Goal: Communication & Community: Answer question/provide support

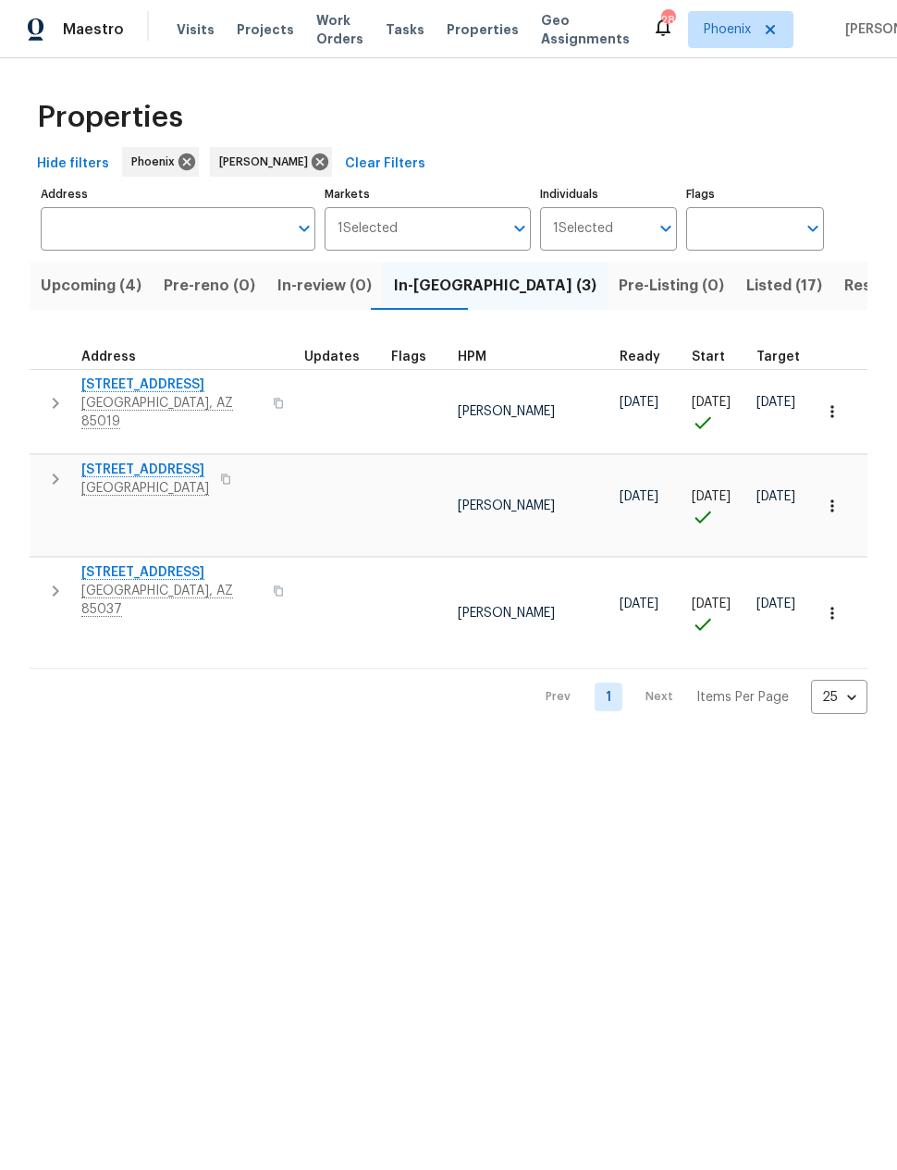
click at [844, 292] on span "Resale (5)" at bounding box center [880, 286] width 72 height 26
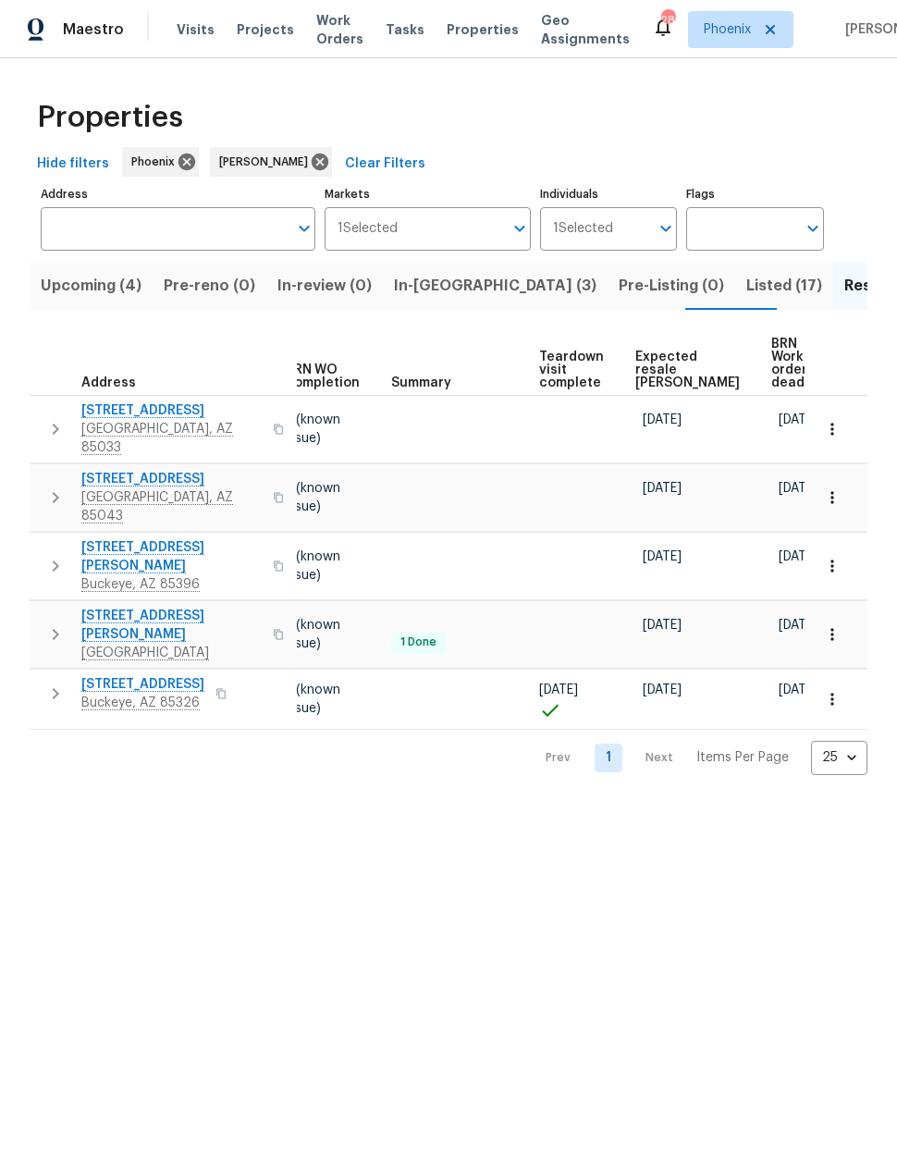
scroll to position [0, 246]
click at [657, 369] on span "Expected resale COE" at bounding box center [688, 369] width 104 height 39
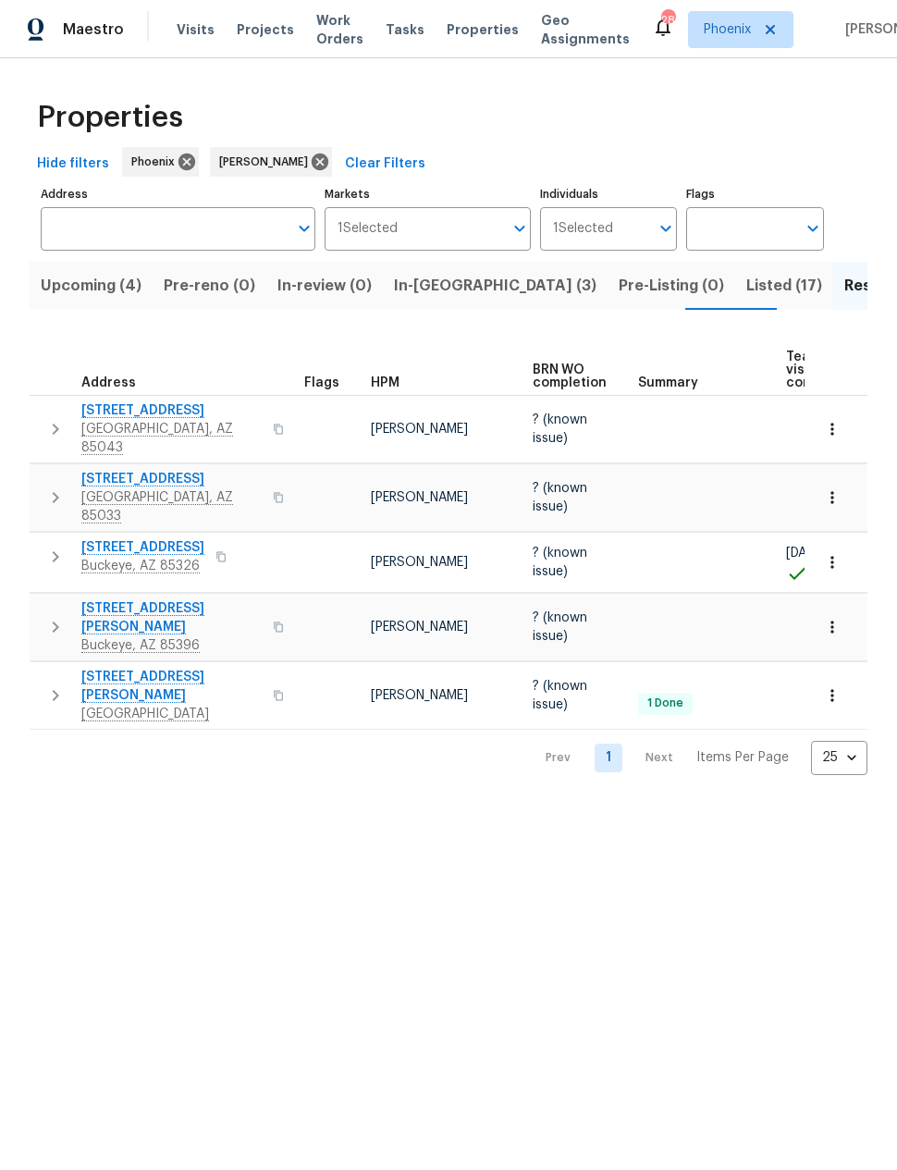
click at [746, 286] on span "Listed (17)" at bounding box center [784, 286] width 76 height 26
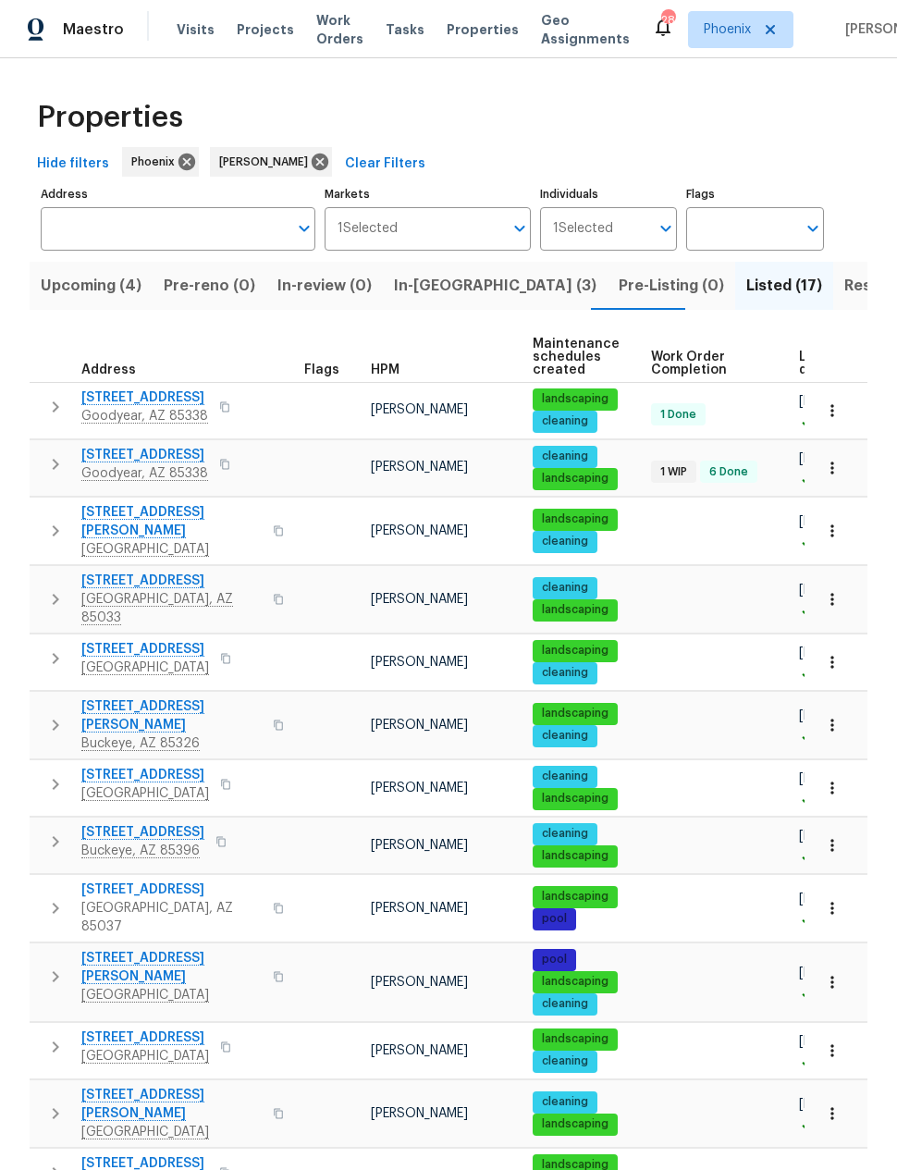
click at [131, 446] on span "[STREET_ADDRESS]" at bounding box center [144, 455] width 127 height 18
click at [430, 273] on span "In-reno (3)" at bounding box center [495, 286] width 202 height 26
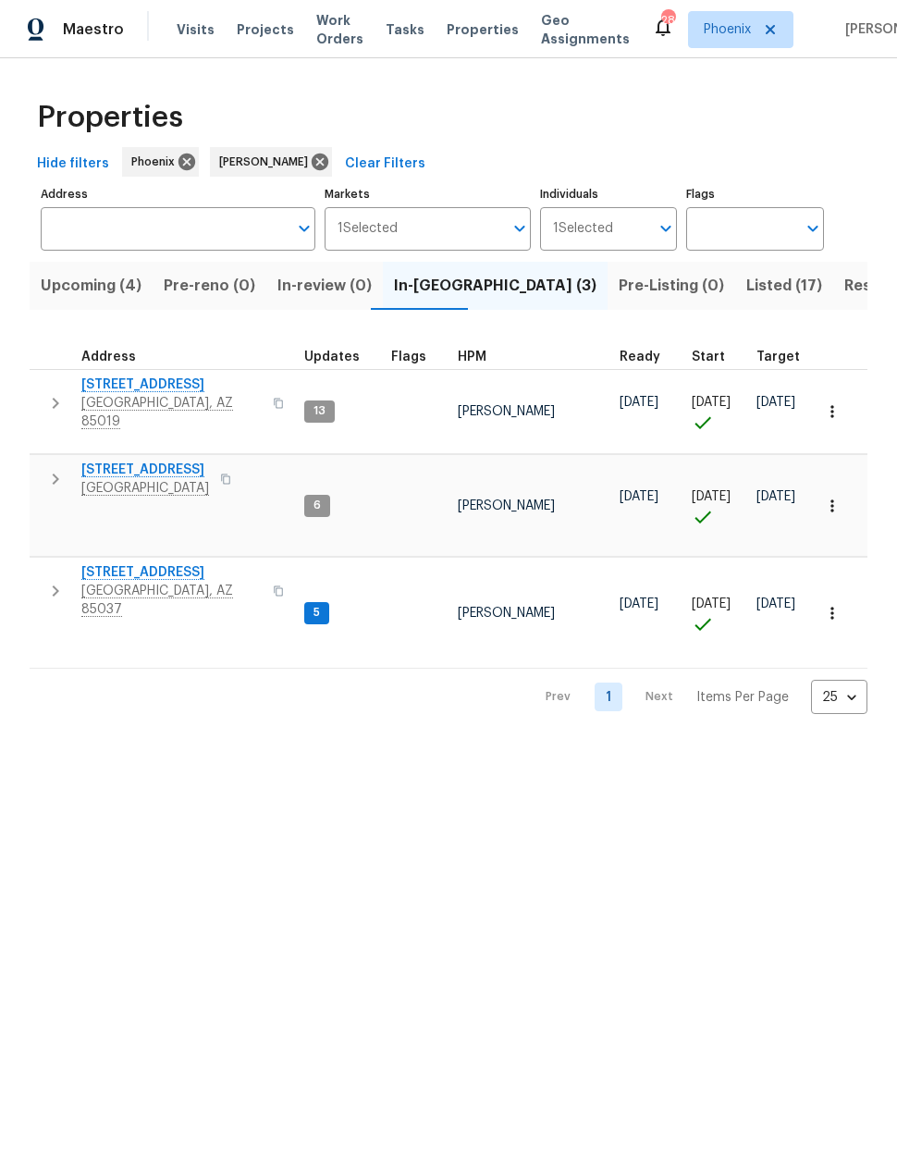
click at [154, 563] on span "8920 W Monterey Way" at bounding box center [171, 572] width 180 height 18
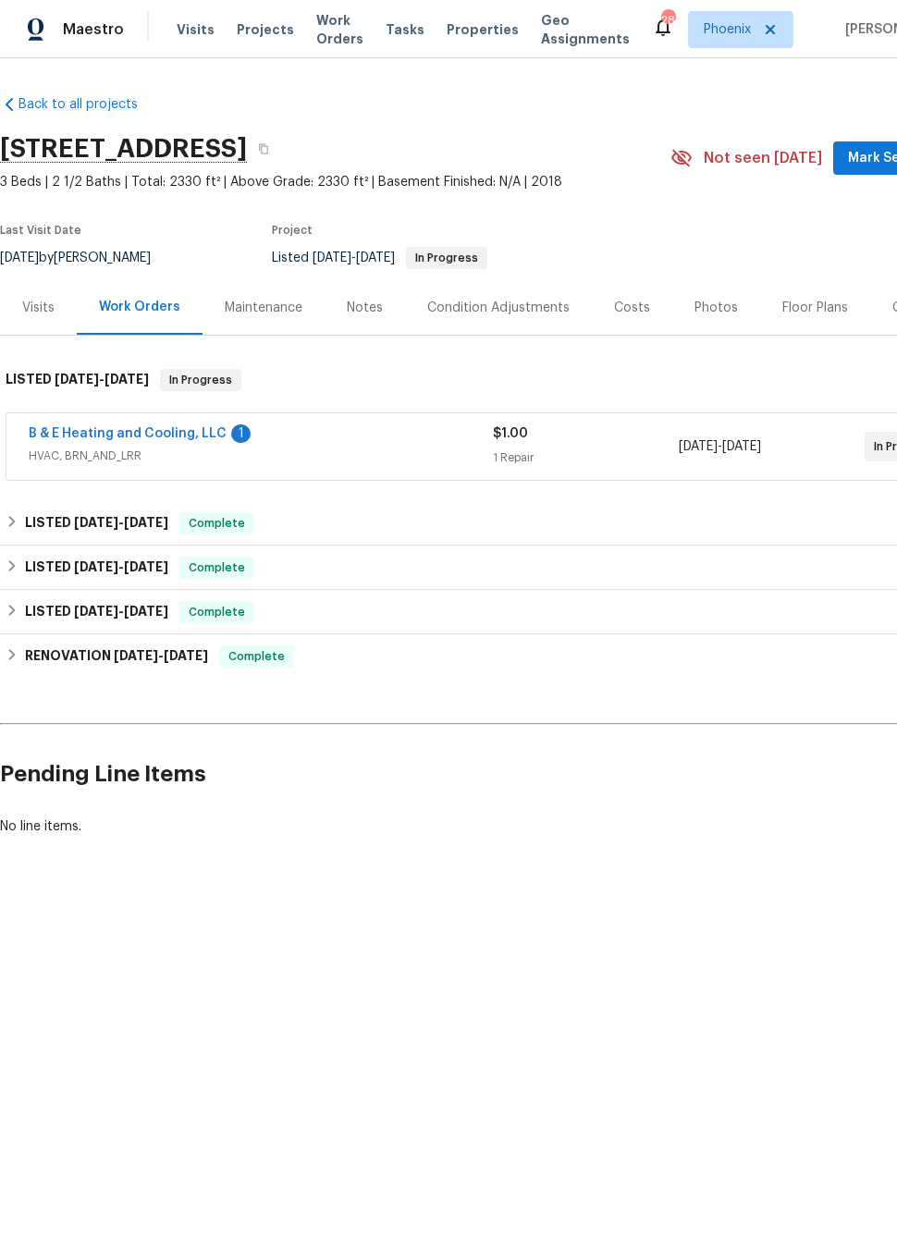
click at [72, 419] on div "B & E Heating and Cooling, LLC 1 HVAC, BRN_AND_LRR $1.00 1 Repair [DATE] - [DAT…" at bounding box center [522, 446] width 1032 height 67
click at [116, 428] on link "B & E Heating and Cooling, LLC" at bounding box center [128, 433] width 198 height 13
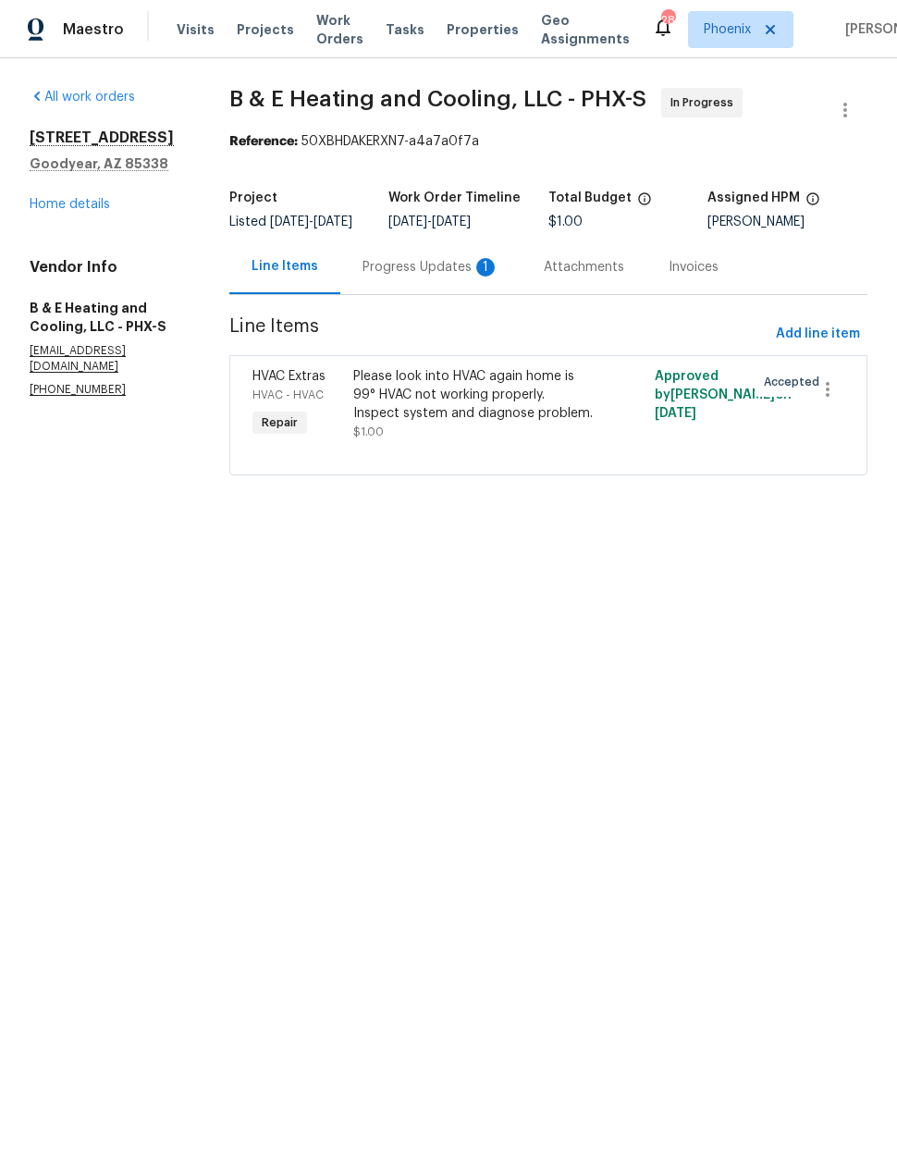
click at [447, 276] on div "Progress Updates 1" at bounding box center [430, 267] width 137 height 18
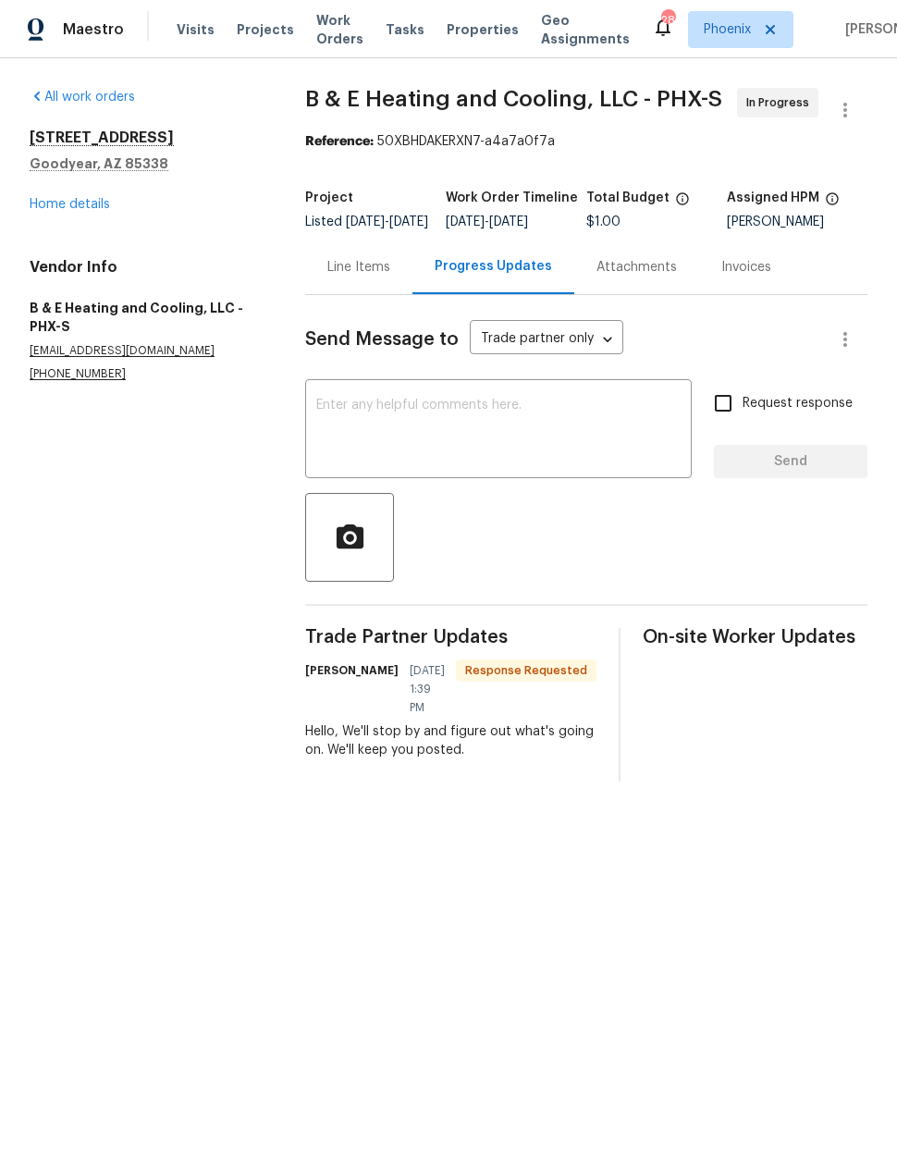
click at [535, 452] on textarea at bounding box center [498, 430] width 364 height 65
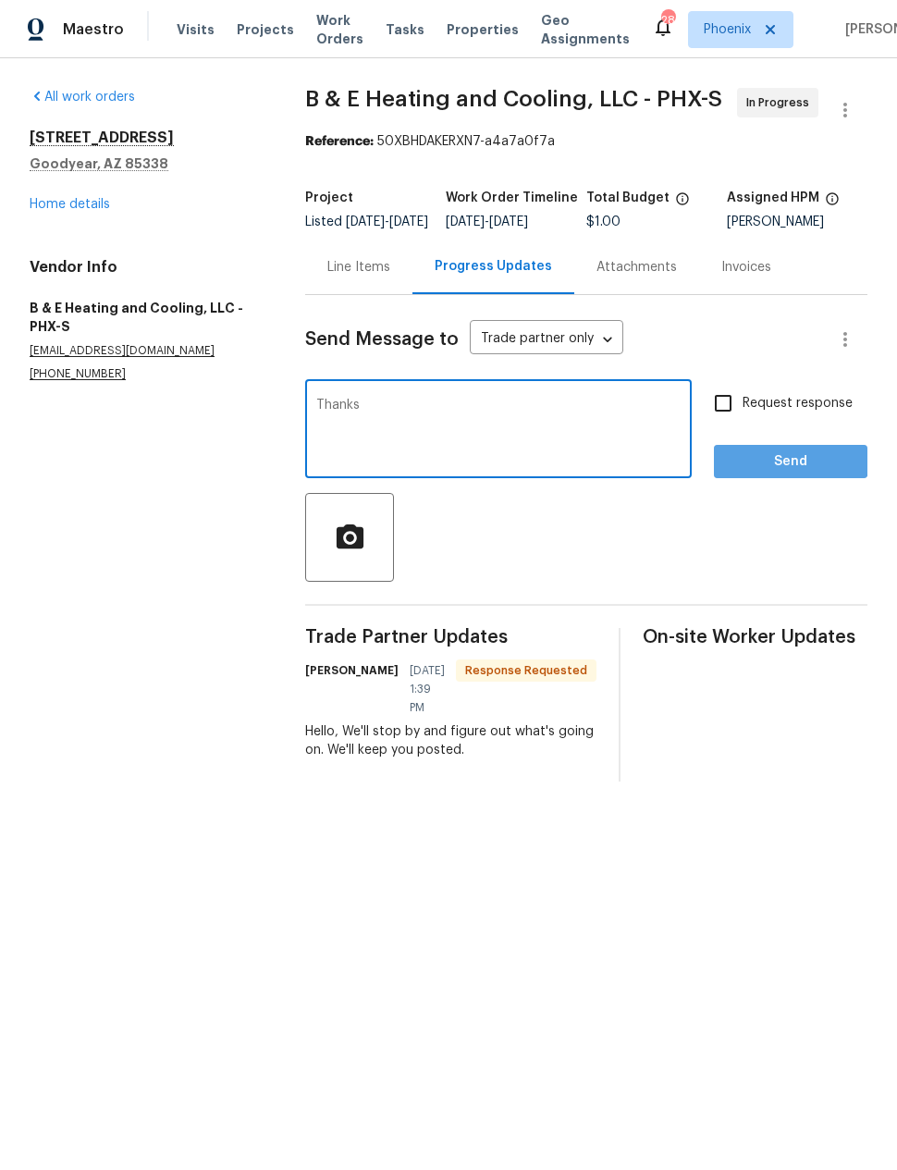
type textarea "Thanks"
click at [789, 471] on span "Send" at bounding box center [791, 461] width 124 height 23
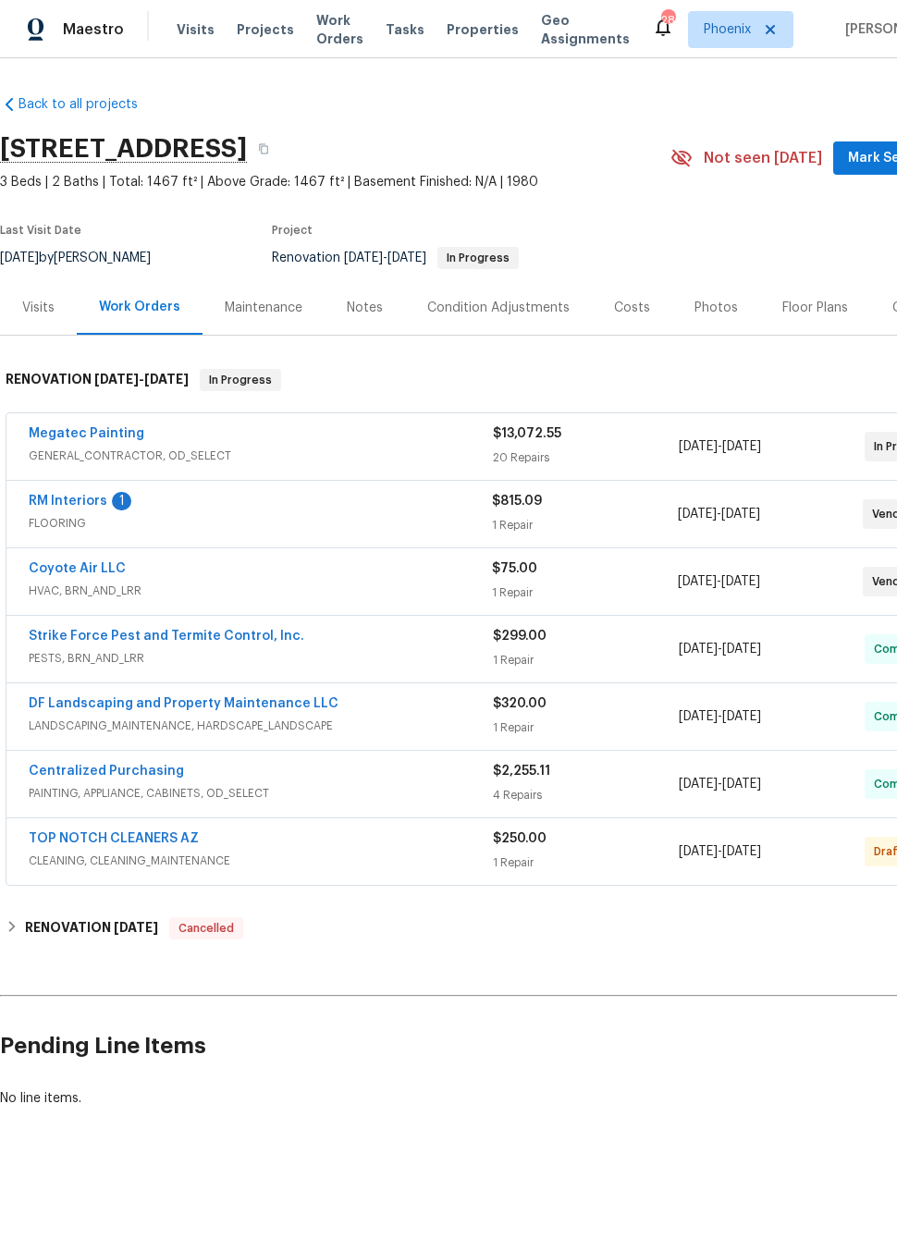
click at [80, 507] on link "RM Interiors" at bounding box center [68, 501] width 79 height 13
